Goal: Download file/media

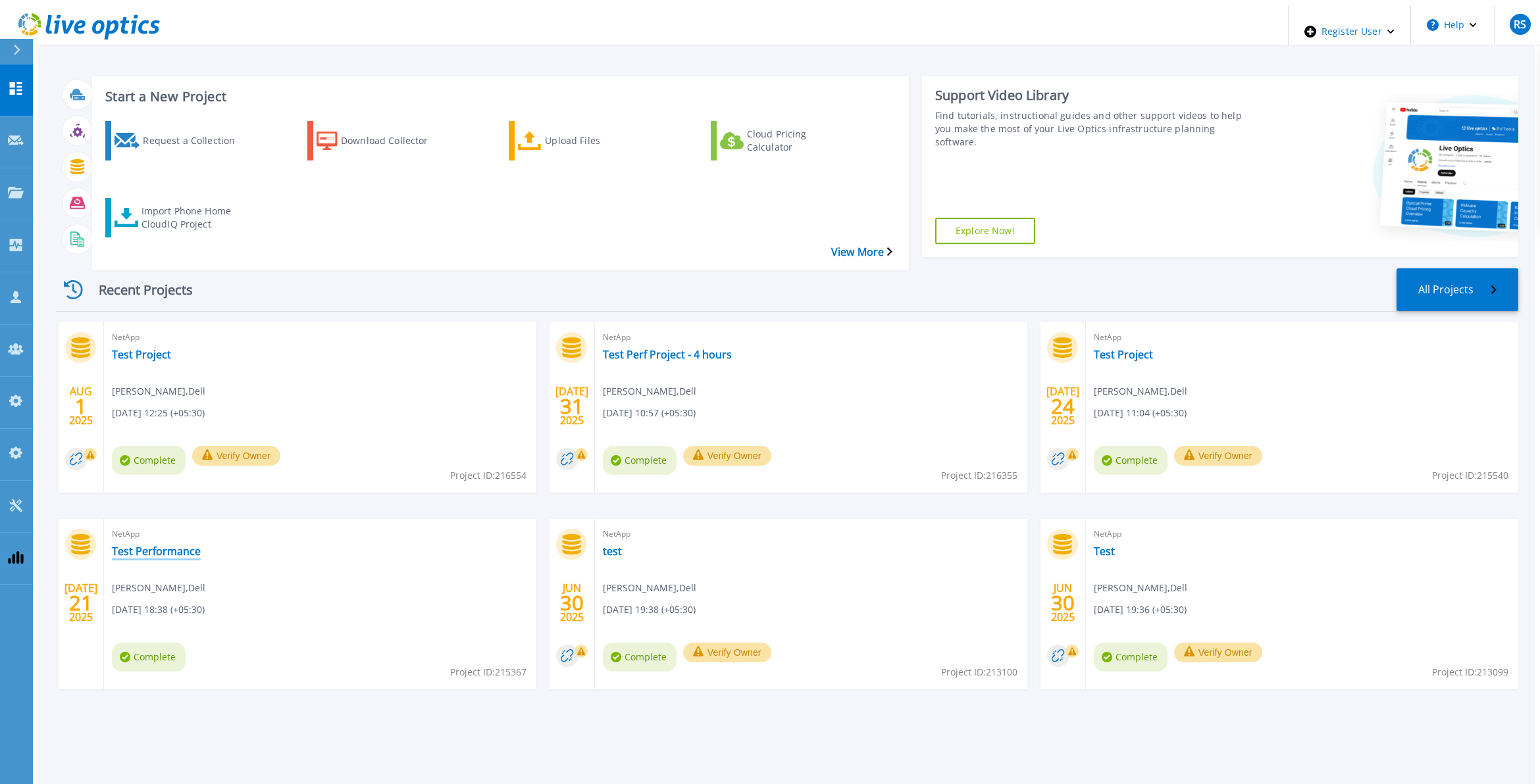
click at [135, 545] on link "Test Performance" at bounding box center [156, 551] width 89 height 13
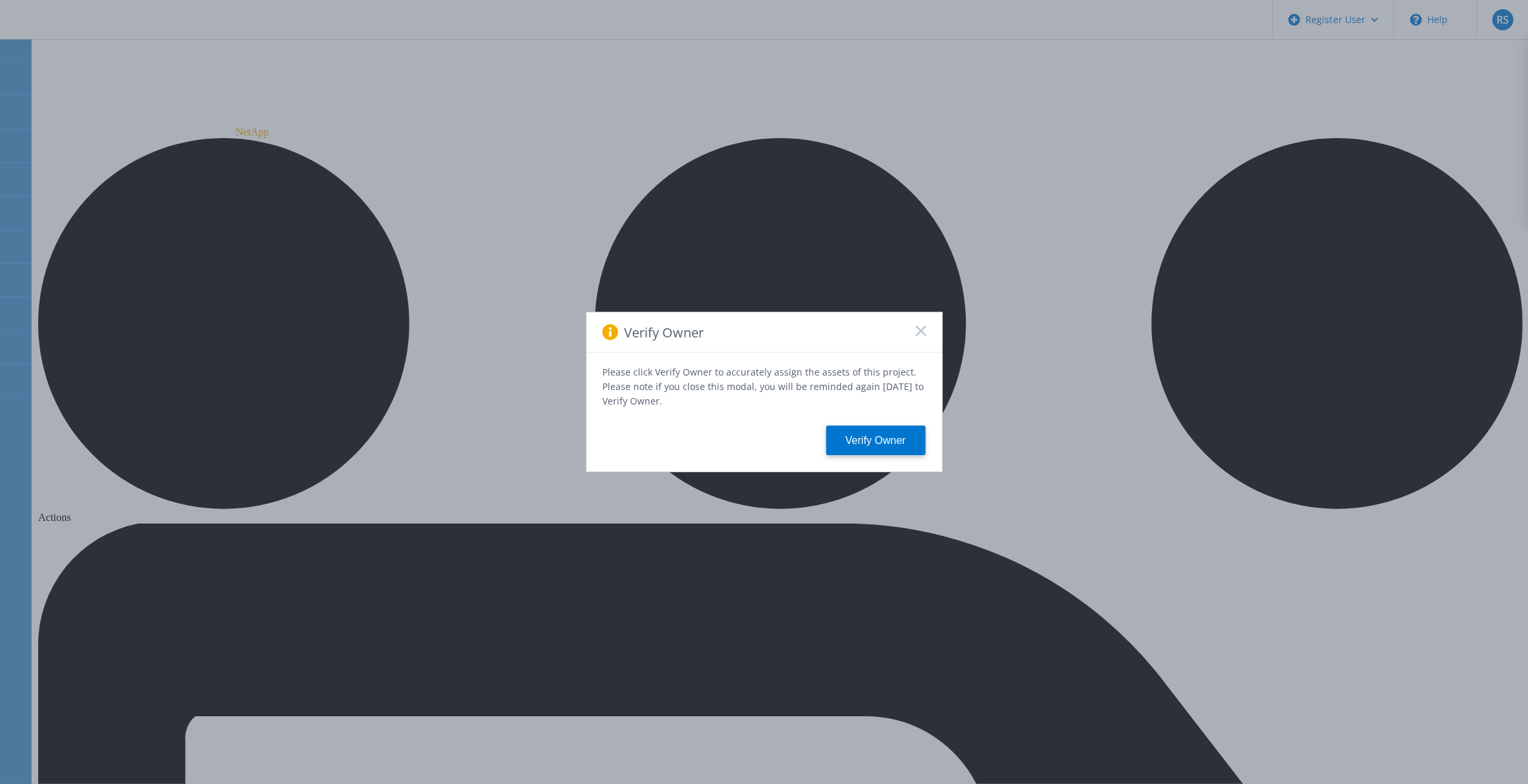
click at [920, 331] on icon at bounding box center [920, 331] width 10 height 10
